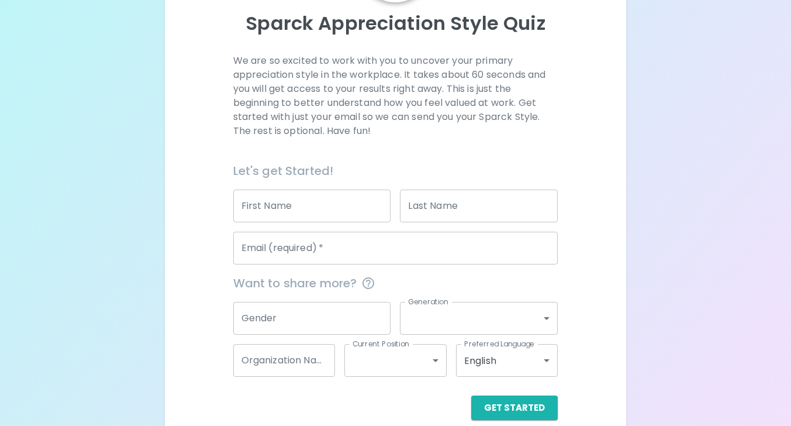
scroll to position [132, 0]
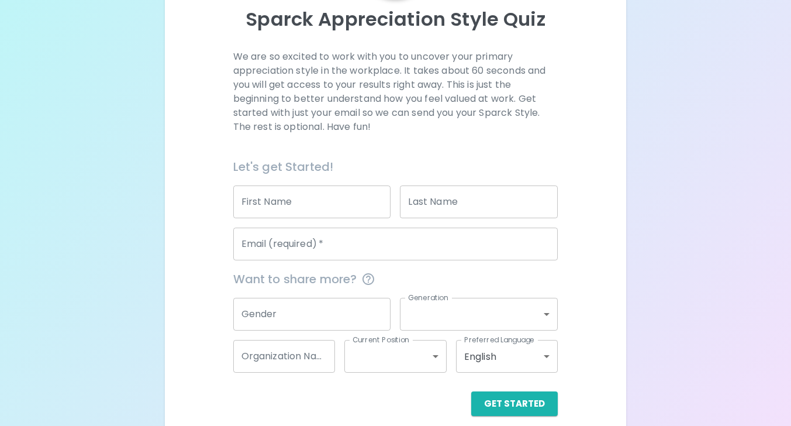
click at [299, 212] on input "First Name" at bounding box center [312, 201] width 158 height 33
type input "Julz"
type input "[PERSON_NAME]"
type input "[PERSON_NAME][EMAIL_ADDRESS][PERSON_NAME][DOMAIN_NAME]"
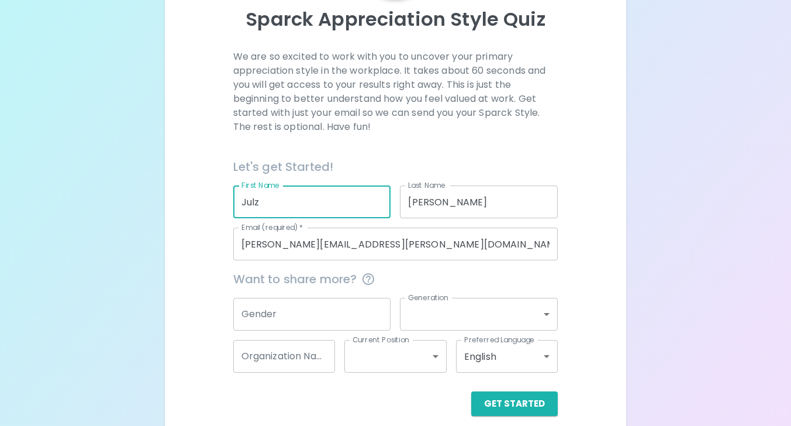
scroll to position [146, 0]
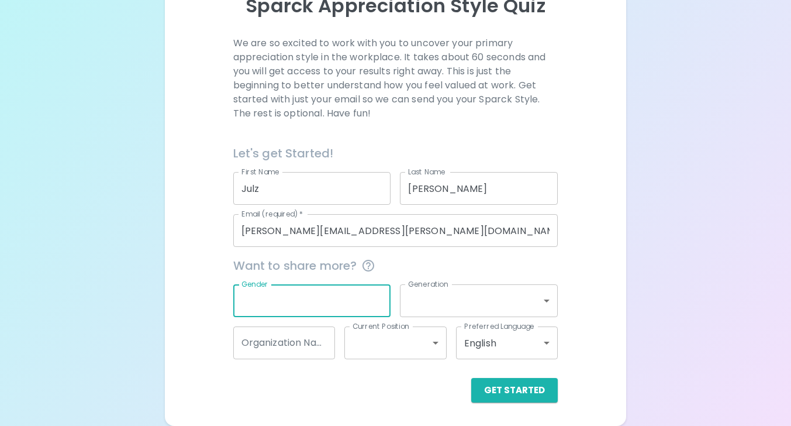
click at [296, 291] on input "Gender" at bounding box center [312, 300] width 158 height 33
type input "[DEMOGRAPHIC_DATA]"
click at [430, 307] on body "Sparck Appreciation Style Quiz We are so excited to work with you to uncover yo…" at bounding box center [395, 139] width 791 height 571
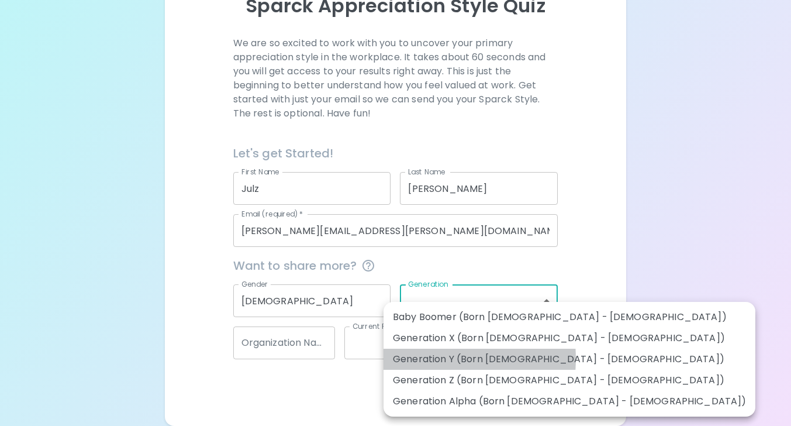
click at [426, 358] on li "Generation Y (Born [DEMOGRAPHIC_DATA] - [DEMOGRAPHIC_DATA])" at bounding box center [569, 358] width 372 height 21
type input "generation_y"
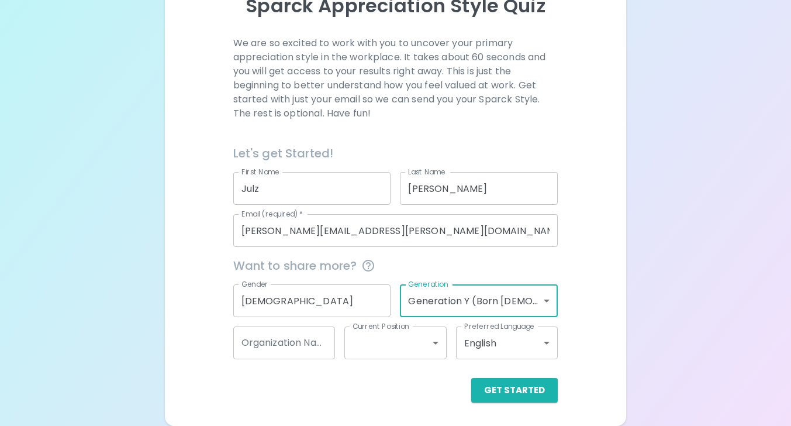
click at [309, 336] on div "Organization Name Organization Name" at bounding box center [284, 342] width 102 height 33
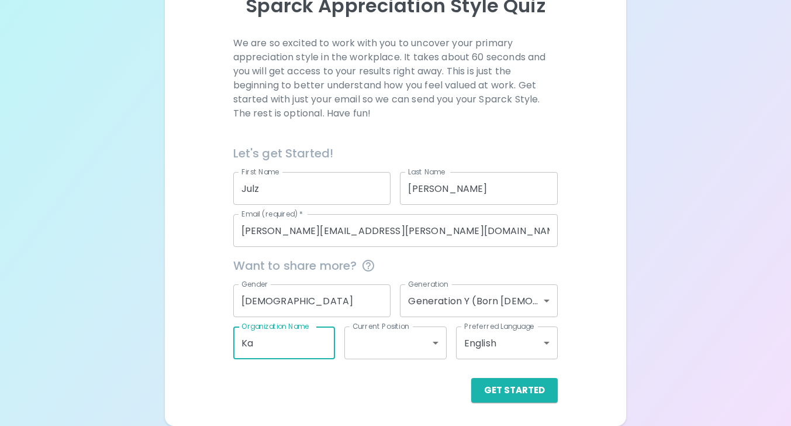
type input "Kaseya"
click at [403, 344] on body "Sparck Appreciation Style Quiz We are so excited to work with you to uncover yo…" at bounding box center [395, 139] width 791 height 571
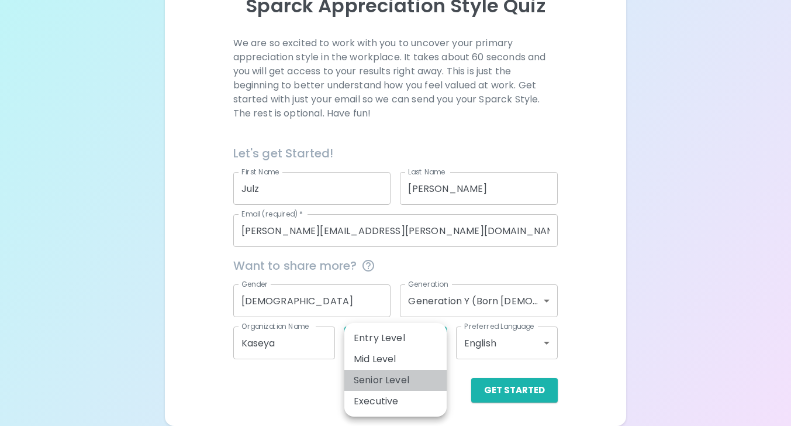
click at [392, 381] on li "Senior Level" at bounding box center [395, 379] width 102 height 21
type input "senior_level"
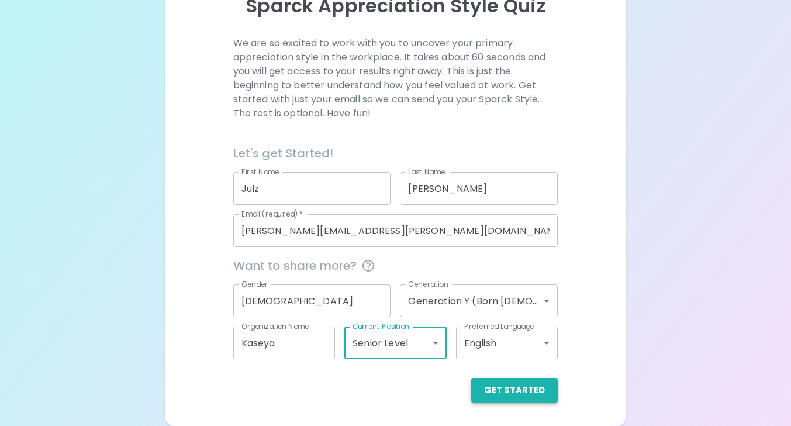
click at [506, 391] on button "Get Started" at bounding box center [514, 390] width 87 height 25
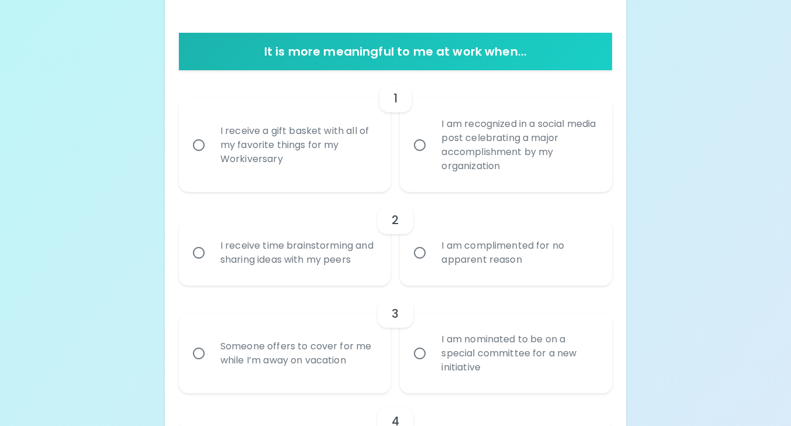
scroll to position [215, 0]
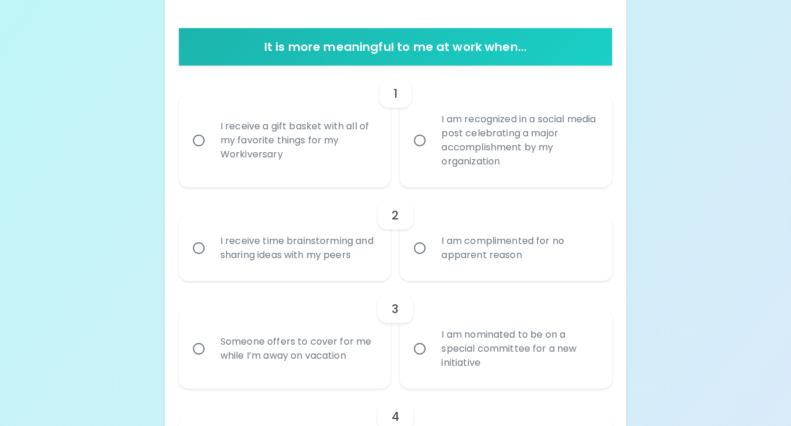
click at [253, 141] on div "I receive a gift basket with all of my favorite things for my Workiversary" at bounding box center [298, 140] width 174 height 70
click at [211, 141] on input "I receive a gift basket with all of my favorite things for my Workiversary" at bounding box center [198, 140] width 25 height 25
radio input "true"
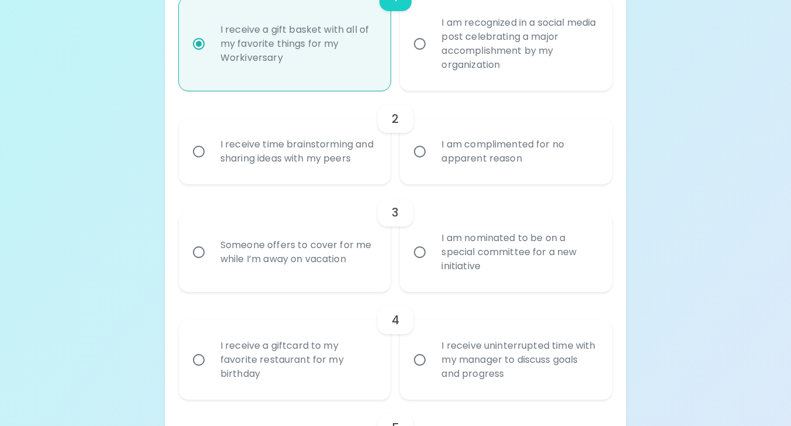
scroll to position [312, 0]
click at [506, 151] on div "I am complimented for no apparent reason" at bounding box center [519, 150] width 174 height 56
click at [432, 151] on input "I am complimented for no apparent reason" at bounding box center [419, 150] width 25 height 25
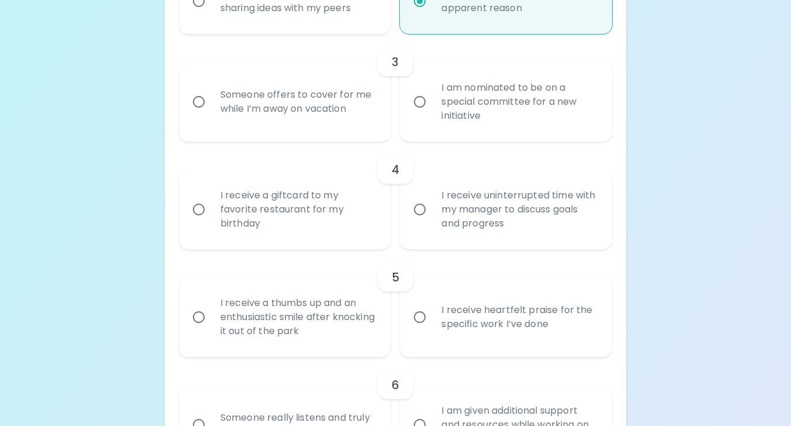
scroll to position [462, 0]
radio input "true"
click at [485, 118] on div "I am nominated to be on a special committee for a new initiative" at bounding box center [519, 101] width 174 height 70
click at [432, 113] on input "I am nominated to be on a special committee for a new initiative" at bounding box center [419, 101] width 25 height 25
radio input "false"
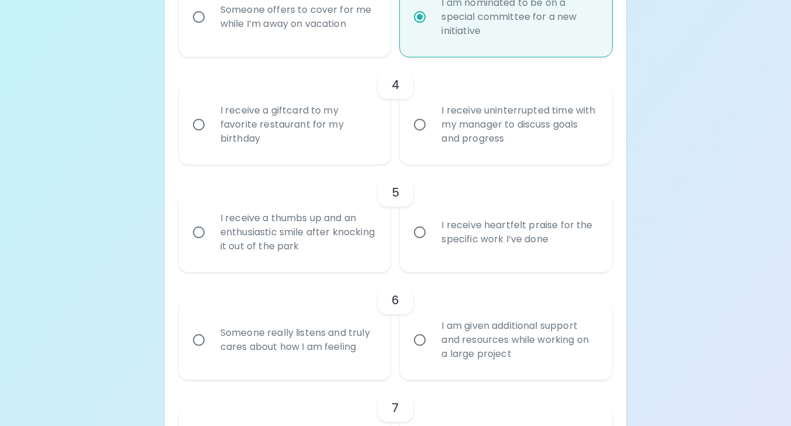
scroll to position [555, 0]
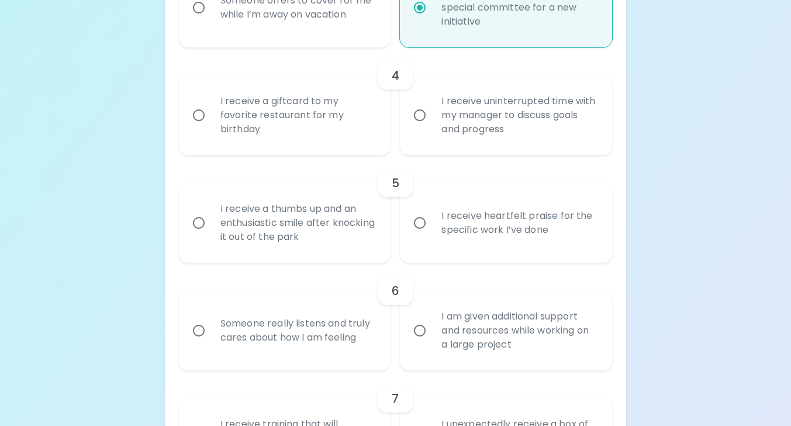
radio input "true"
click at [281, 119] on div "I receive a giftcard to my favorite restaurant for my birthday" at bounding box center [298, 115] width 174 height 70
click at [211, 119] on input "I receive a giftcard to my favorite restaurant for my birthday" at bounding box center [198, 115] width 25 height 25
radio input "false"
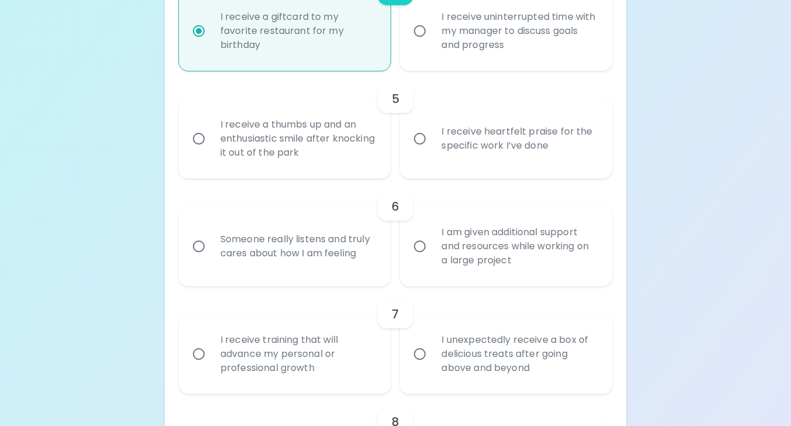
scroll to position [649, 0]
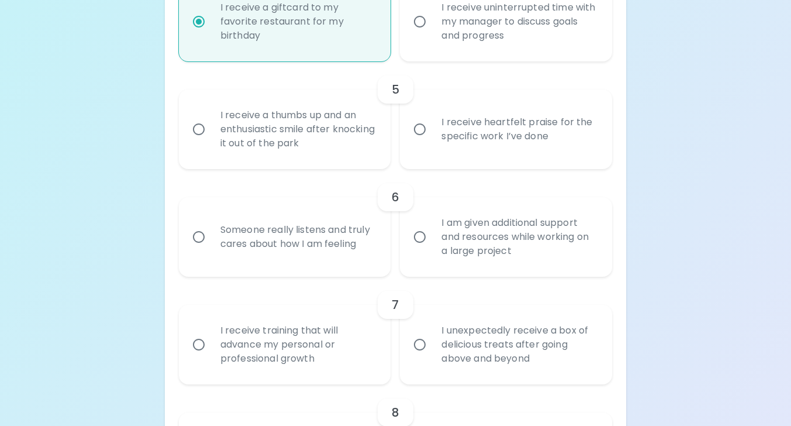
radio input "true"
click at [492, 142] on div "I receive heartfelt praise for the specific work I’ve done" at bounding box center [519, 129] width 174 height 56
click at [432, 141] on input "I receive heartfelt praise for the specific work I’ve done" at bounding box center [419, 129] width 25 height 25
radio input "false"
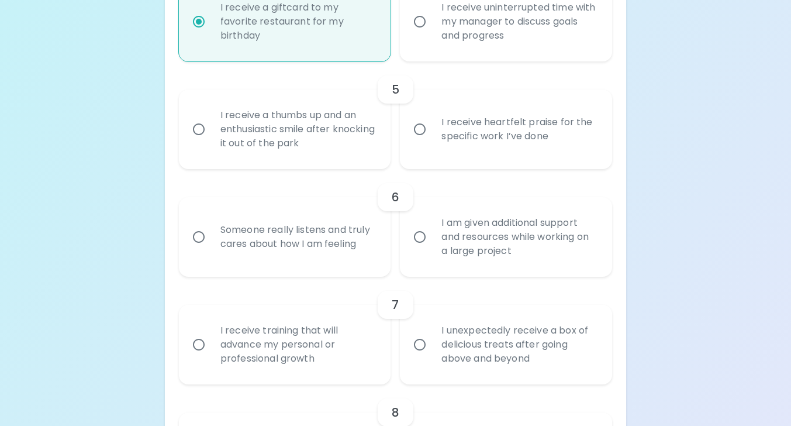
radio input "false"
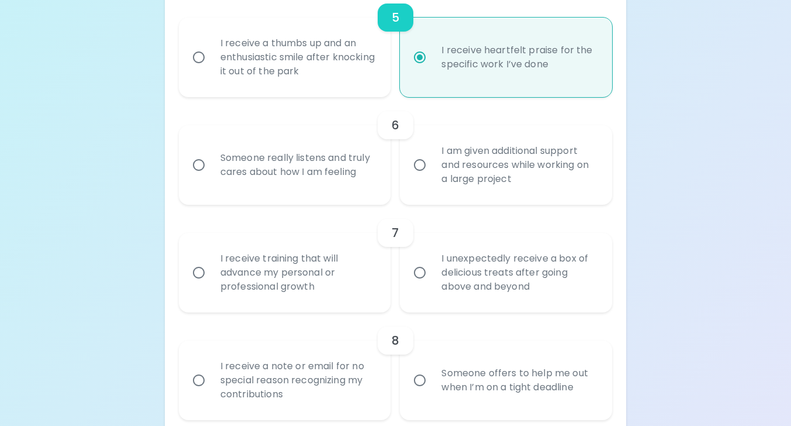
scroll to position [742, 0]
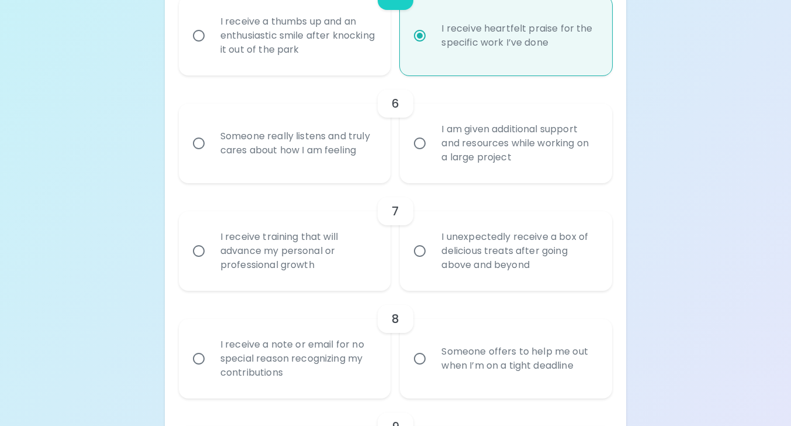
radio input "true"
click at [466, 168] on div "I am given additional support and resources while working on a large project" at bounding box center [519, 143] width 174 height 70
click at [432, 156] on input "I am given additional support and resources while working on a large project" at bounding box center [419, 143] width 25 height 25
radio input "false"
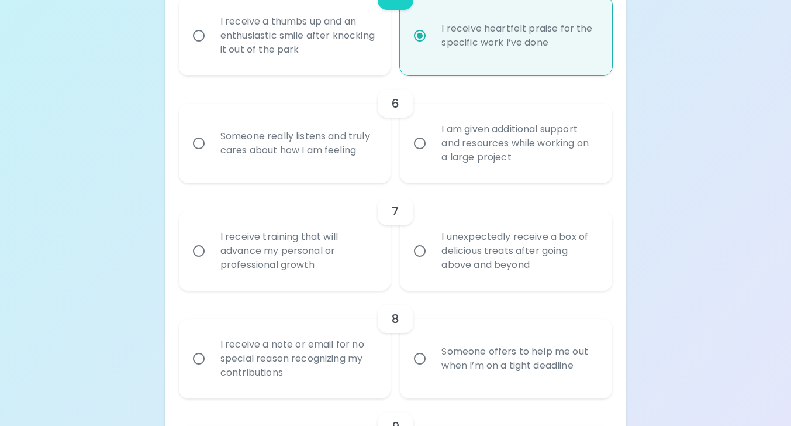
radio input "false"
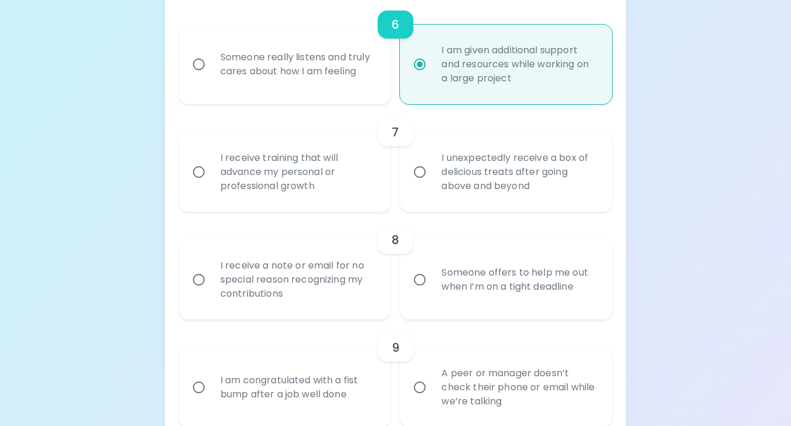
scroll to position [836, 0]
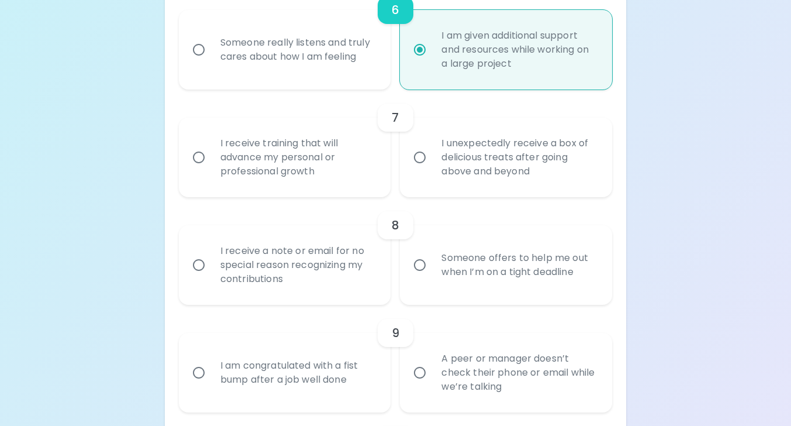
radio input "true"
click at [468, 178] on div "I unexpectedly receive a box of delicious treats after going above and beyond" at bounding box center [519, 157] width 174 height 70
click at [432, 170] on input "I unexpectedly receive a box of delicious treats after going above and beyond" at bounding box center [419, 157] width 25 height 25
radio input "false"
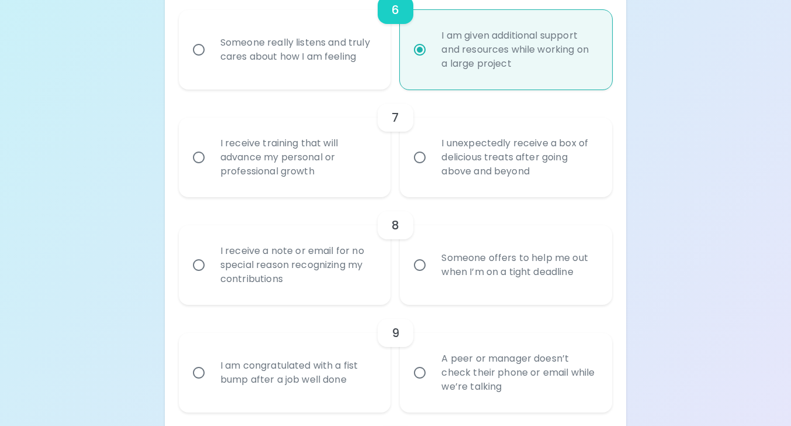
radio input "false"
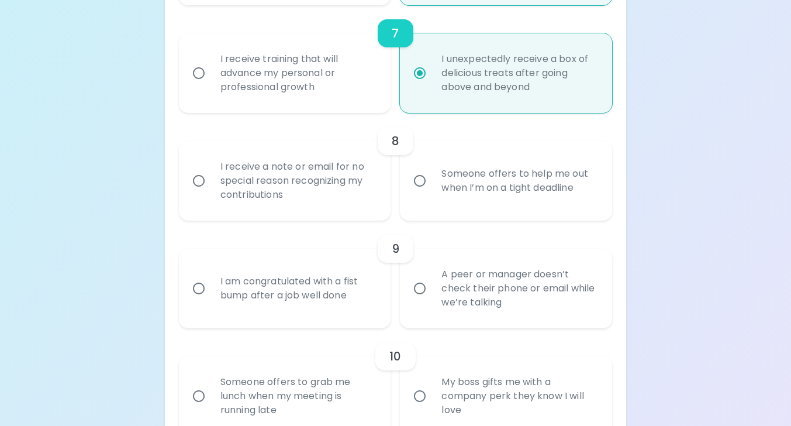
scroll to position [930, 0]
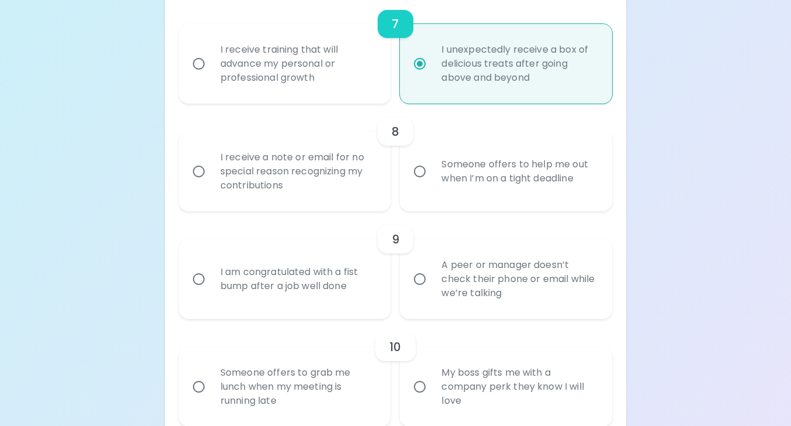
radio input "true"
click at [295, 185] on div "I receive a note or email for no special reason recognizing my contributions" at bounding box center [298, 171] width 174 height 70
click at [211, 184] on input "I receive a note or email for no special reason recognizing my contributions" at bounding box center [198, 171] width 25 height 25
radio input "false"
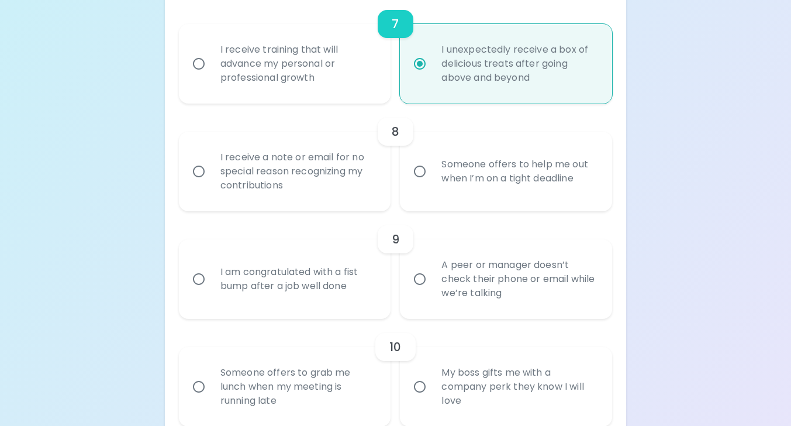
radio input "false"
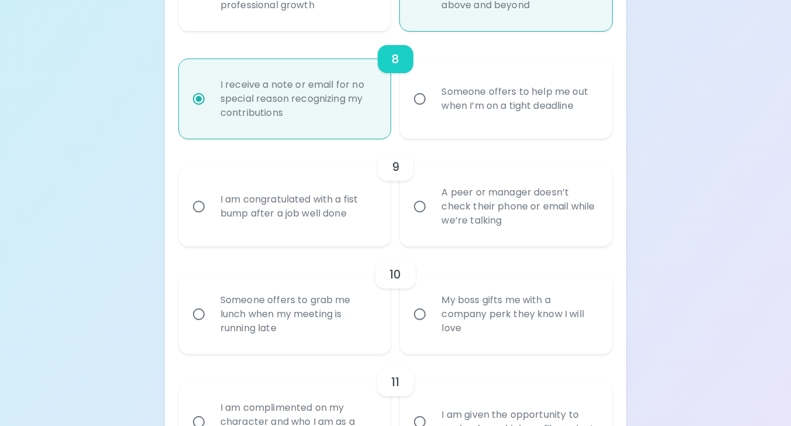
scroll to position [1023, 0]
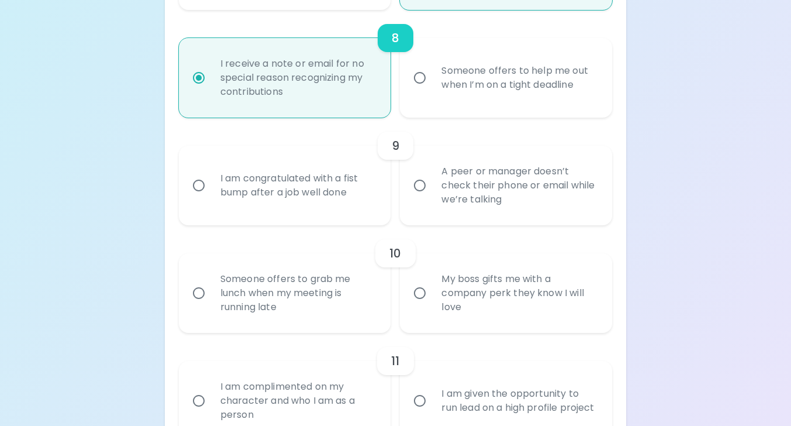
radio input "true"
click at [295, 195] on div "I am congratulated with a fist bump after a job well done" at bounding box center [298, 185] width 174 height 56
click at [211, 195] on input "I am congratulated with a fist bump after a job well done" at bounding box center [198, 185] width 25 height 25
radio input "false"
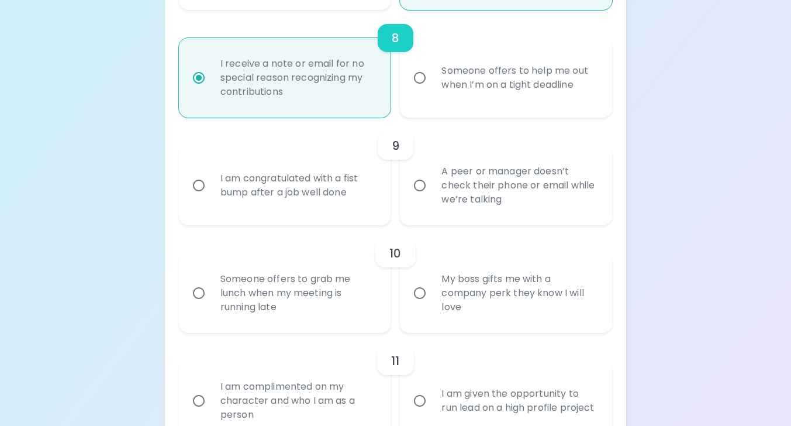
radio input "false"
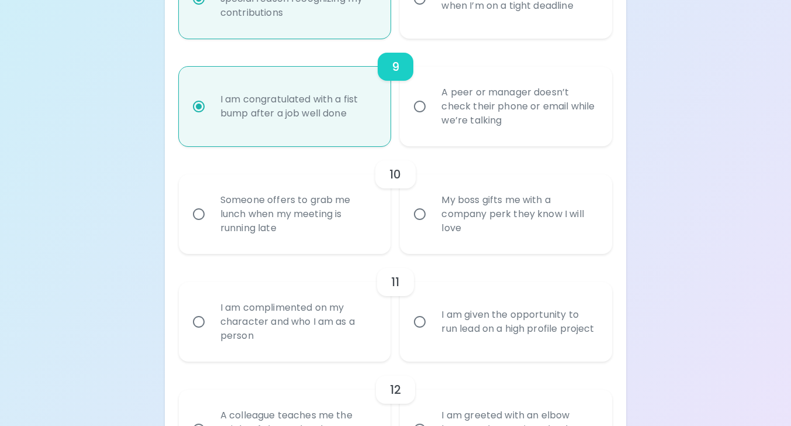
scroll to position [1117, 0]
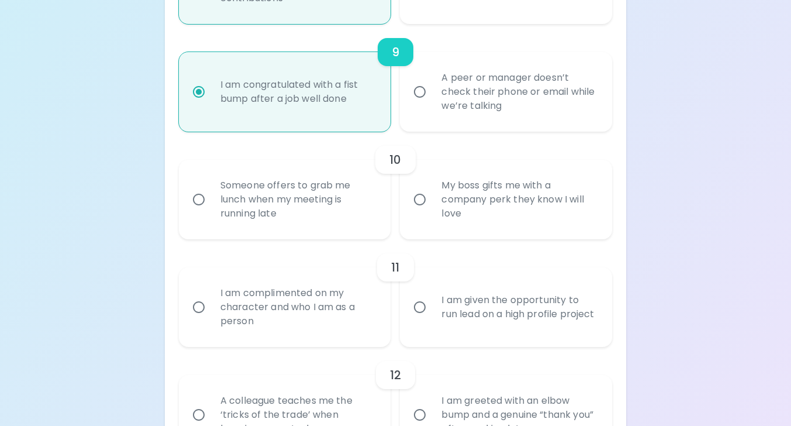
radio input "true"
click at [493, 215] on div "My boss gifts me with a company perk they know I will love" at bounding box center [519, 199] width 174 height 70
click at [432, 212] on input "My boss gifts me with a company perk they know I will love" at bounding box center [419, 199] width 25 height 25
radio input "false"
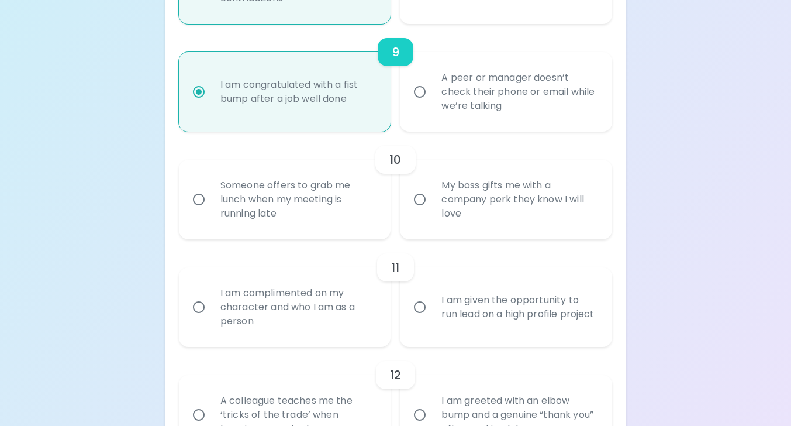
radio input "false"
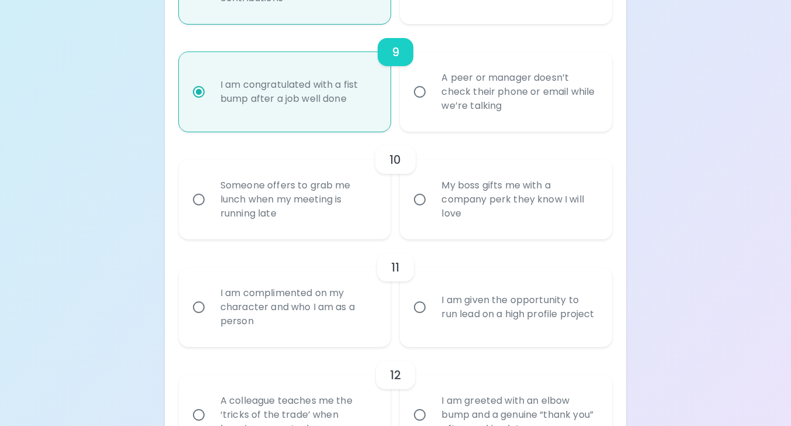
radio input "false"
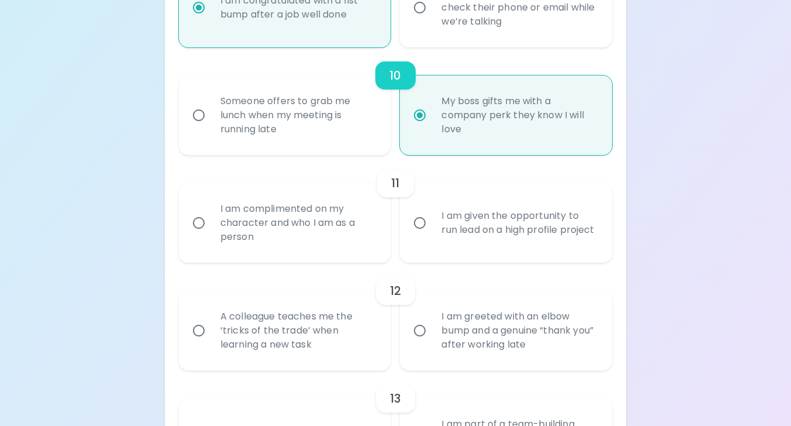
scroll to position [1210, 0]
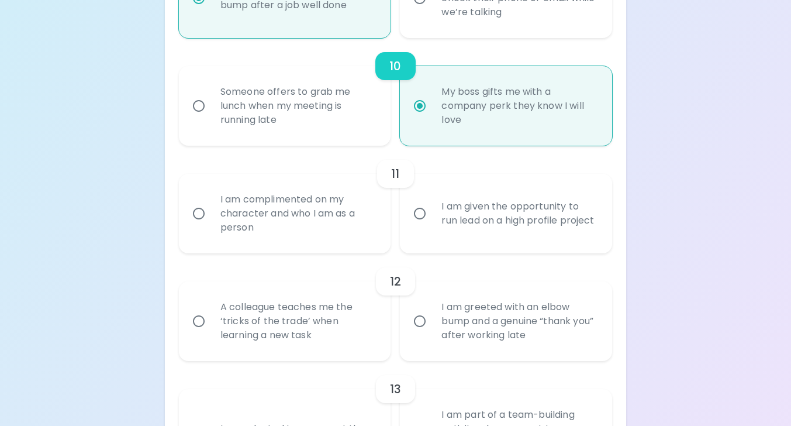
radio input "true"
click at [465, 218] on div "I am given the opportunity to run lead on a high profile project" at bounding box center [519, 213] width 174 height 56
click at [432, 218] on input "I am given the opportunity to run lead on a high profile project" at bounding box center [419, 213] width 25 height 25
radio input "false"
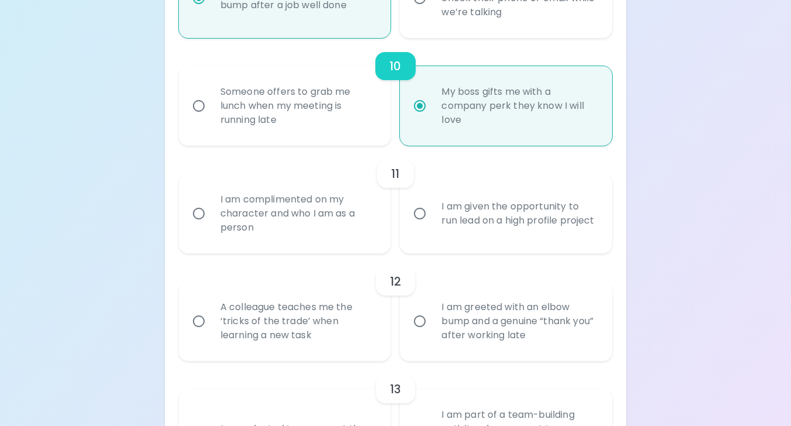
radio input "false"
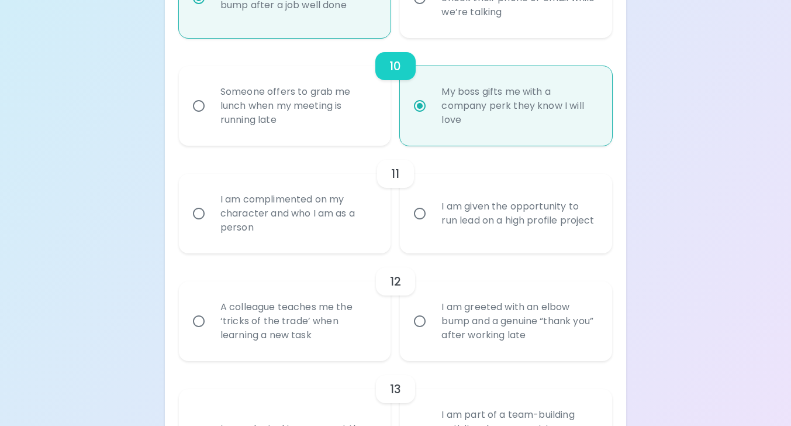
radio input "false"
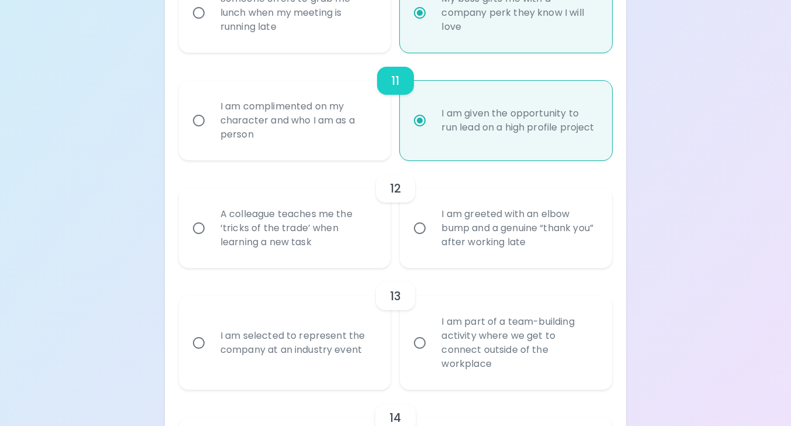
scroll to position [1304, 0]
radio input "true"
click at [286, 248] on div "A colleague teaches me the ‘tricks of the trade’ when learning a new task" at bounding box center [298, 227] width 174 height 70
click at [211, 240] on input "A colleague teaches me the ‘tricks of the trade’ when learning a new task" at bounding box center [198, 227] width 25 height 25
radio input "false"
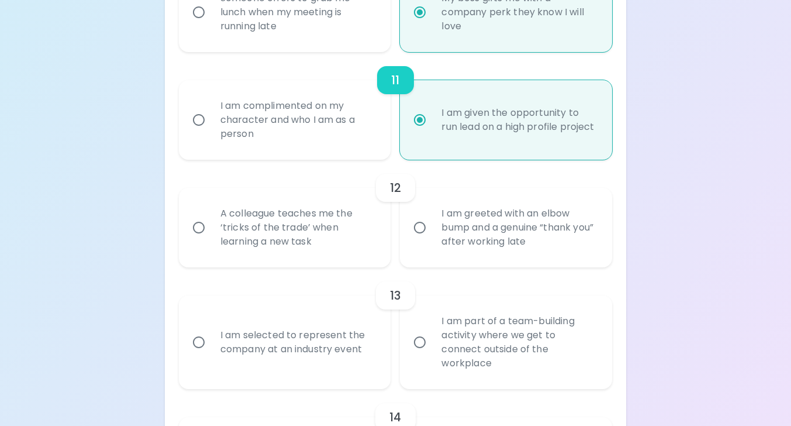
radio input "false"
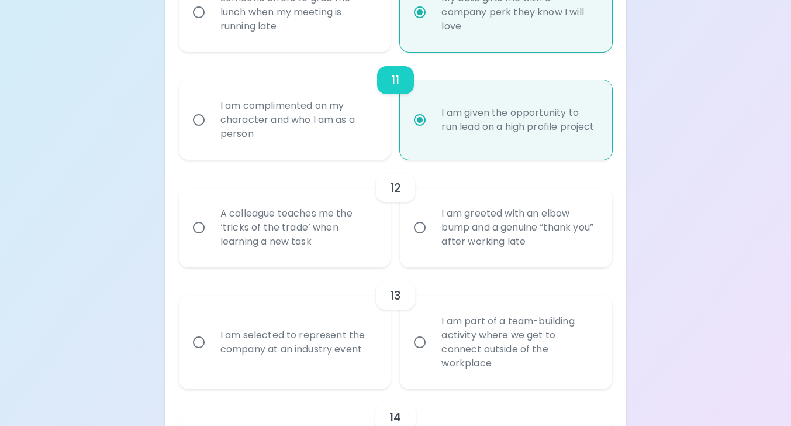
radio input "false"
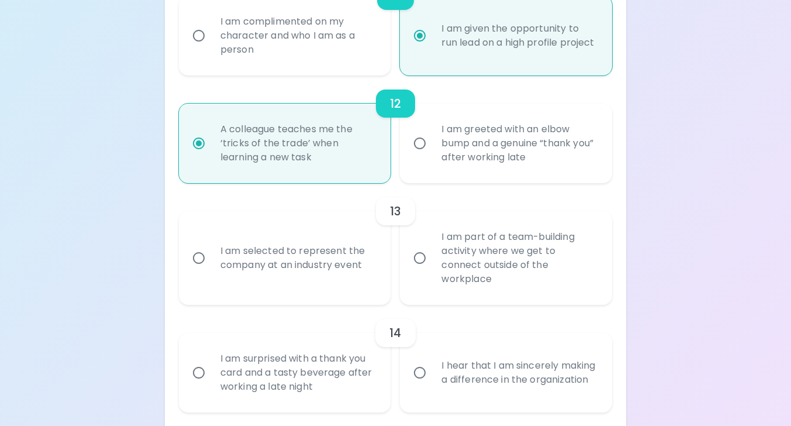
scroll to position [1397, 0]
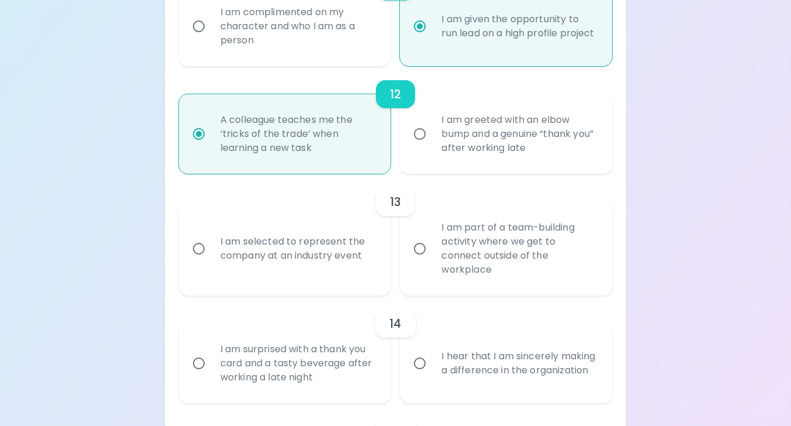
radio input "true"
click at [264, 268] on div "I am selected to represent the company at an industry event" at bounding box center [298, 248] width 174 height 56
click at [211, 261] on input "I am selected to represent the company at an industry event" at bounding box center [198, 248] width 25 height 25
radio input "false"
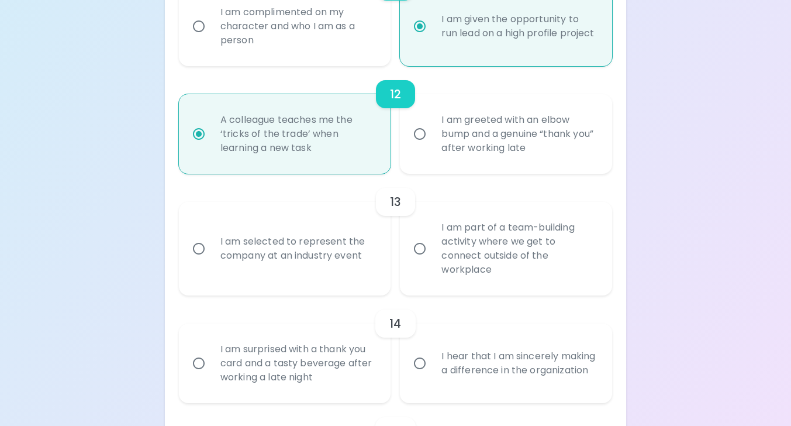
radio input "false"
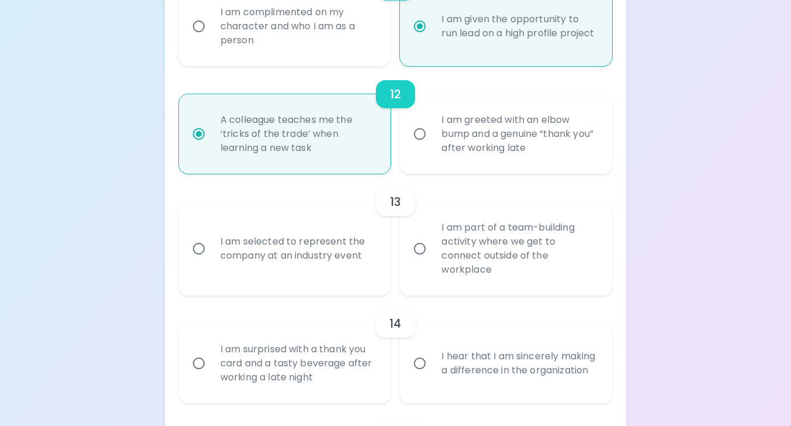
radio input "false"
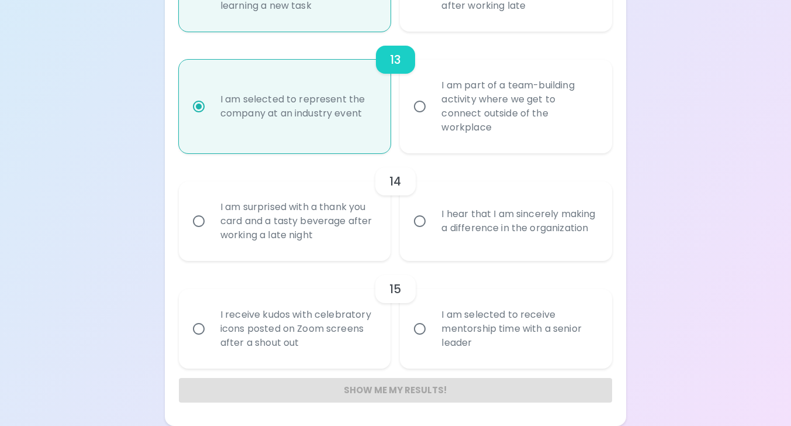
scroll to position [1553, 0]
radio input "true"
click at [249, 229] on div "I am surprised with a thank you card and a tasty beverage after working a late …" at bounding box center [298, 221] width 174 height 70
click at [211, 229] on input "I am surprised with a thank you card and a tasty beverage after working a late …" at bounding box center [198, 221] width 25 height 25
radio input "false"
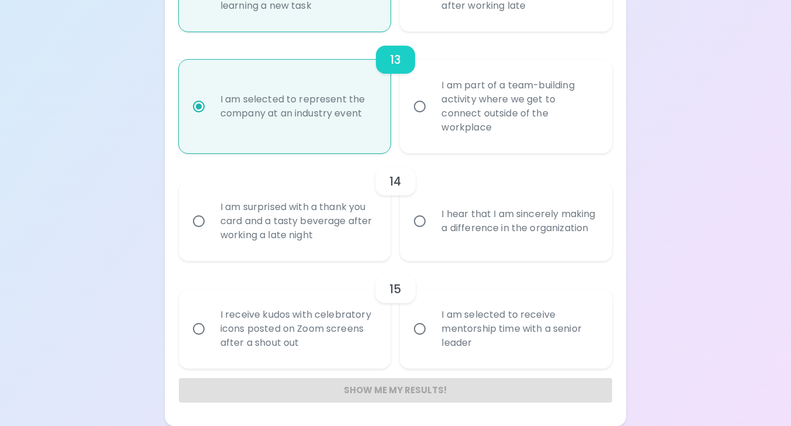
radio input "false"
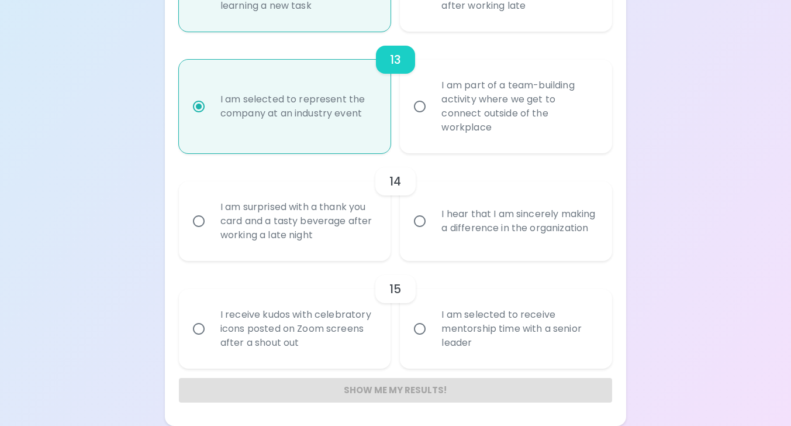
radio input "false"
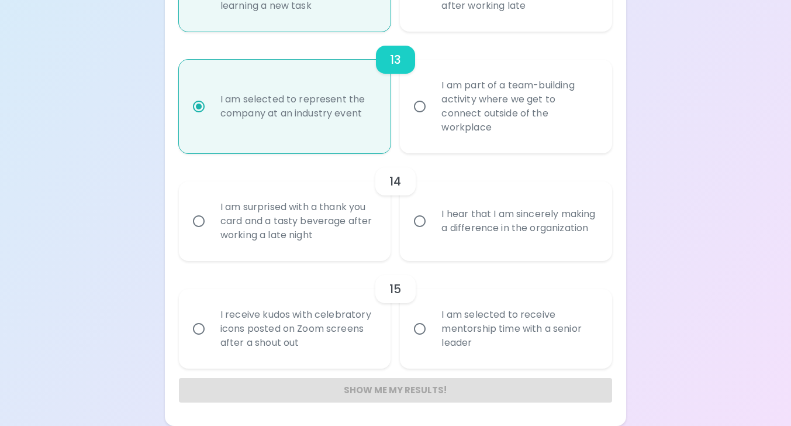
radio input "false"
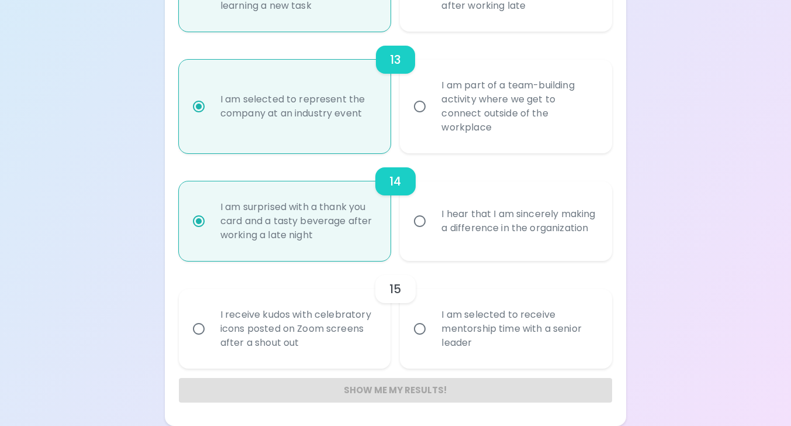
radio input "true"
click at [296, 334] on div "I receive kudos with celebratory icons posted on Zoom screens after a shout out" at bounding box center [298, 328] width 174 height 70
click at [211, 334] on input "I receive kudos with celebratory icons posted on Zoom screens after a shout out" at bounding box center [198, 328] width 25 height 25
radio input "false"
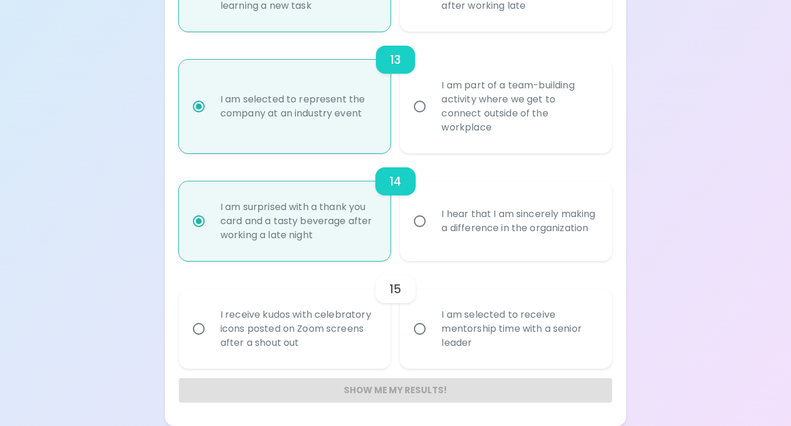
radio input "false"
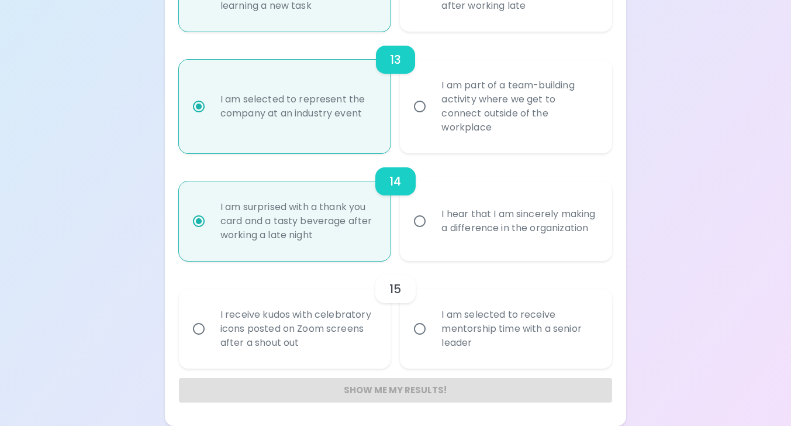
radio input "false"
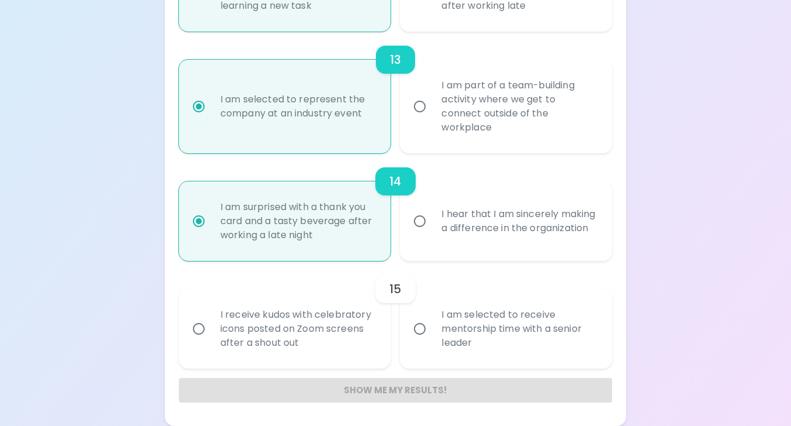
radio input "false"
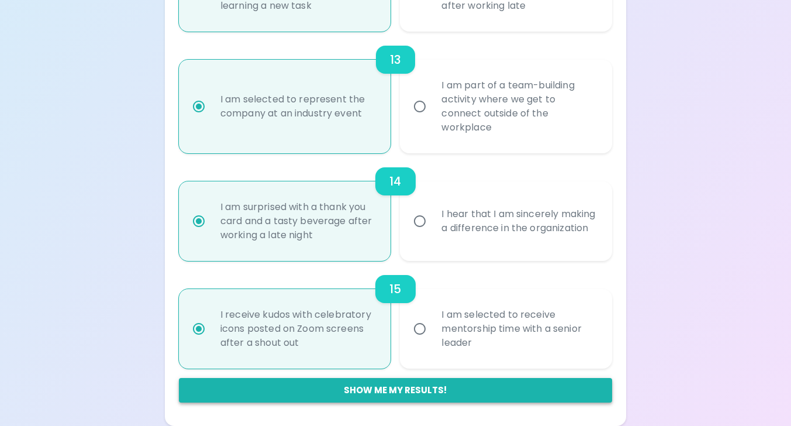
radio input "true"
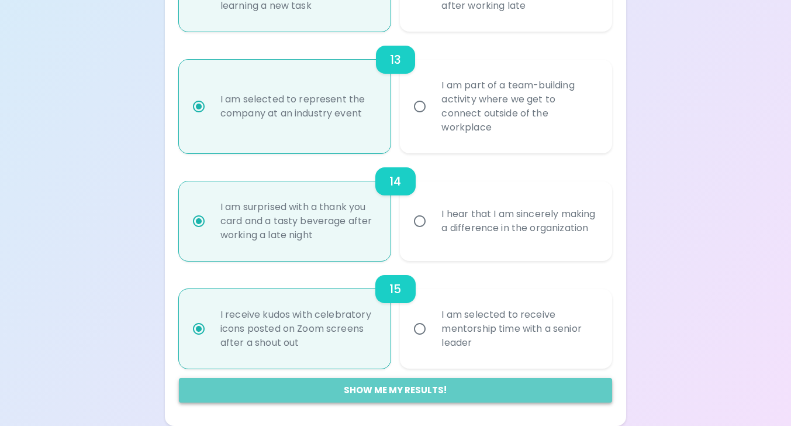
click at [412, 393] on button "Show me my results!" at bounding box center [395, 390] width 433 height 25
radio input "false"
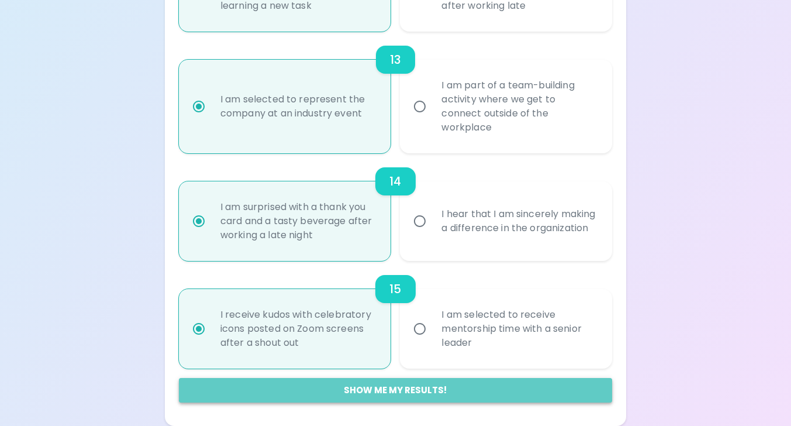
radio input "false"
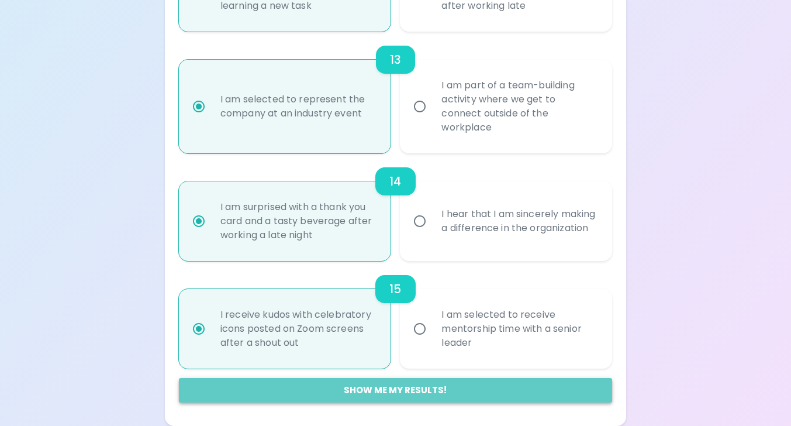
radio input "false"
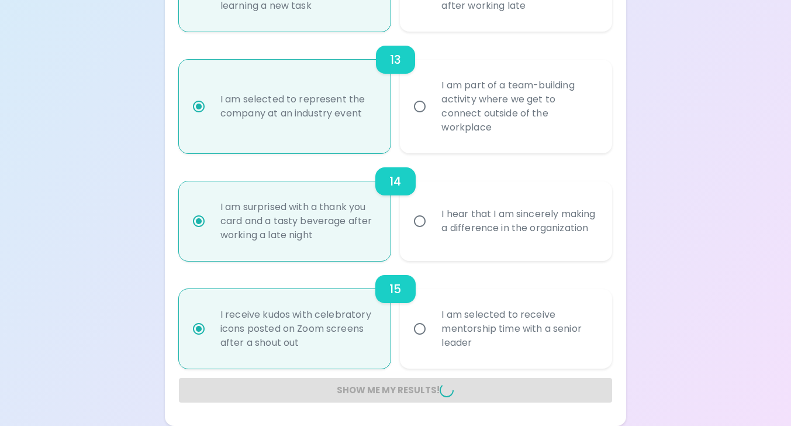
radio input "false"
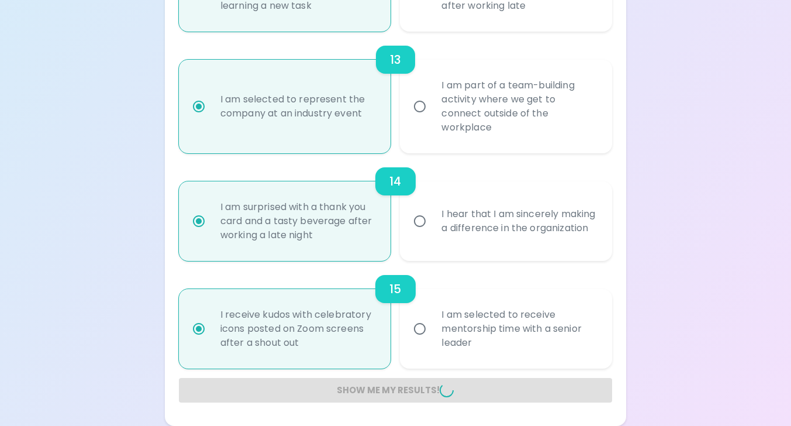
radio input "false"
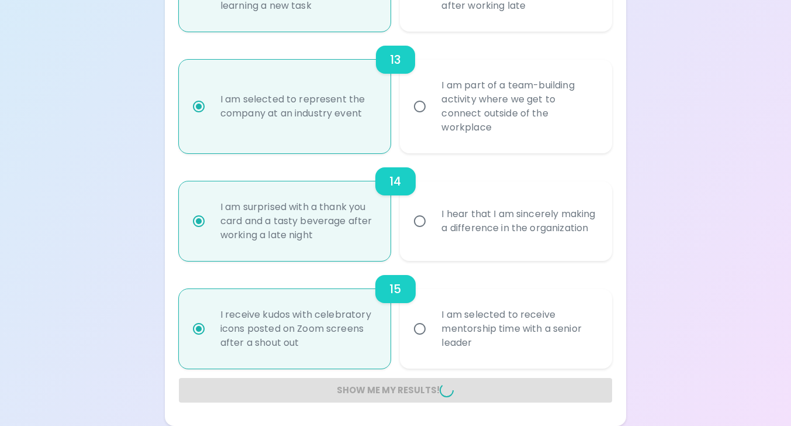
radio input "false"
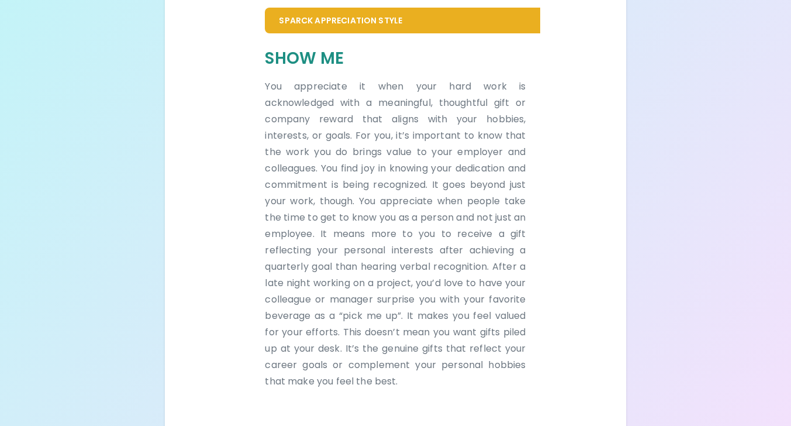
scroll to position [262, 0]
